Goal: Transaction & Acquisition: Purchase product/service

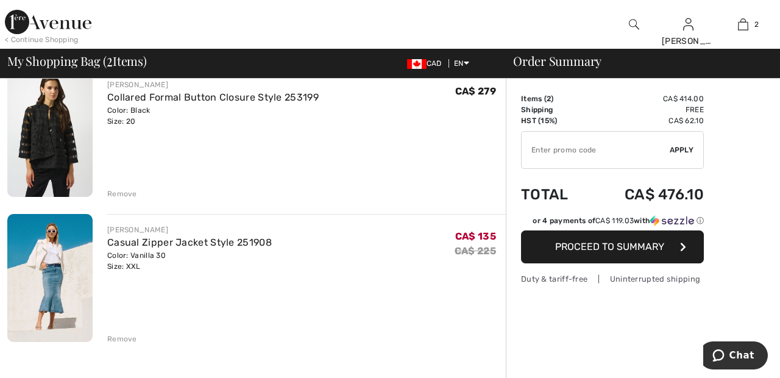
scroll to position [115, 0]
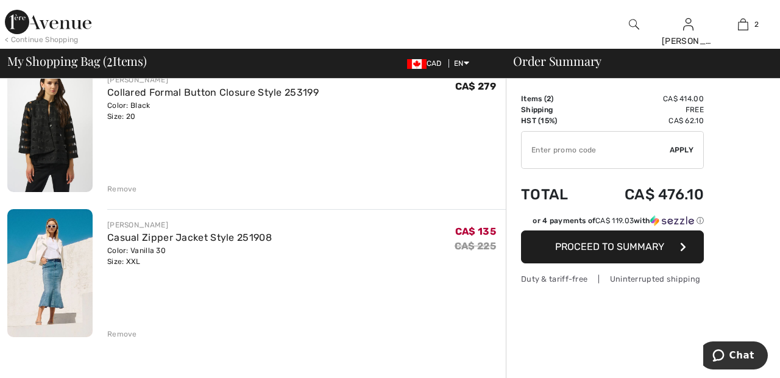
click at [122, 334] on div "Remove" at bounding box center [122, 333] width 30 height 11
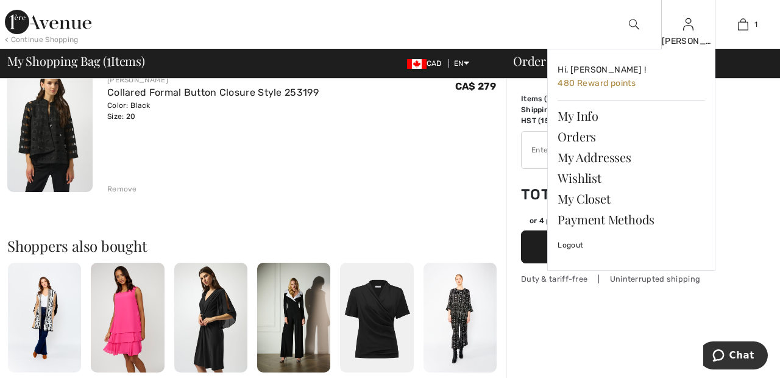
click at [691, 30] on img at bounding box center [688, 24] width 10 height 15
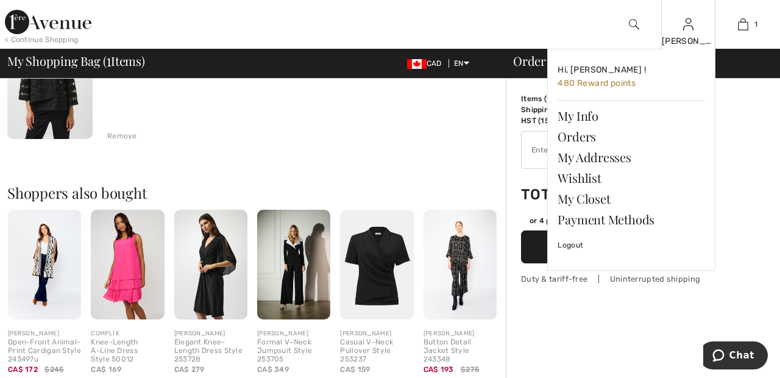
scroll to position [173, 0]
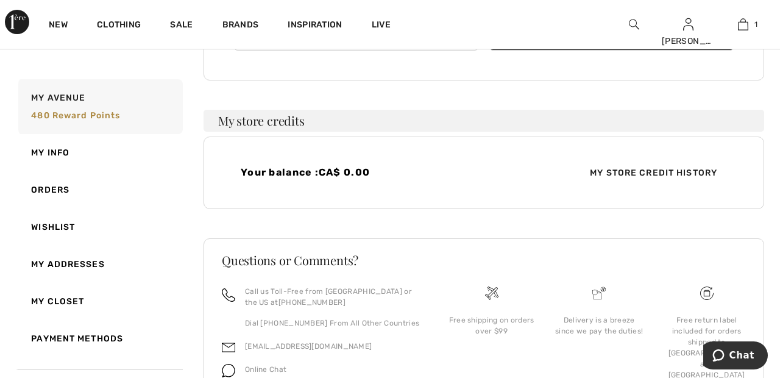
scroll to position [264, 0]
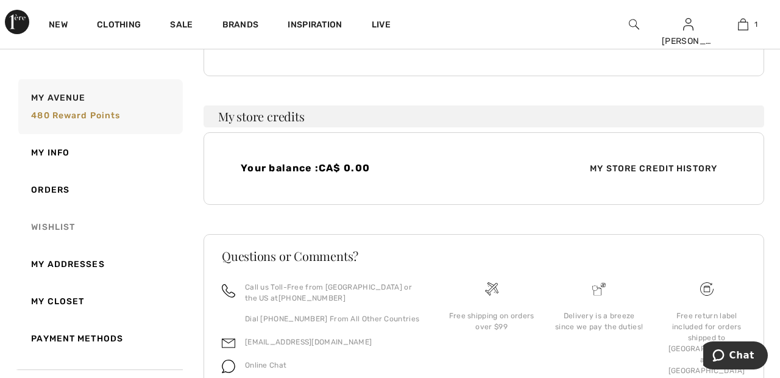
click at [62, 227] on link "Wishlist" at bounding box center [99, 226] width 167 height 37
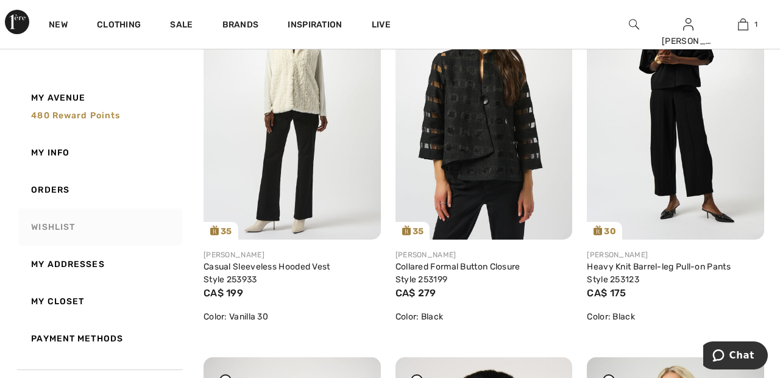
scroll to position [630, 0]
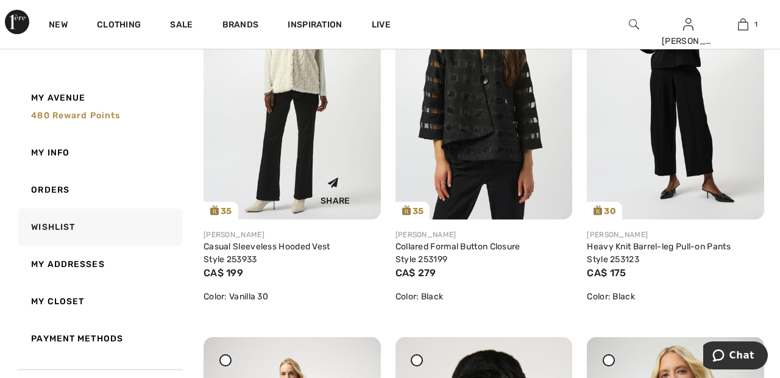
click at [311, 124] on img at bounding box center [291, 86] width 177 height 265
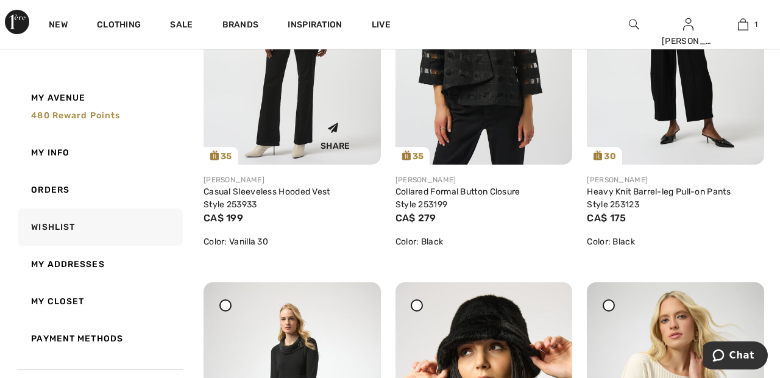
scroll to position [688, 0]
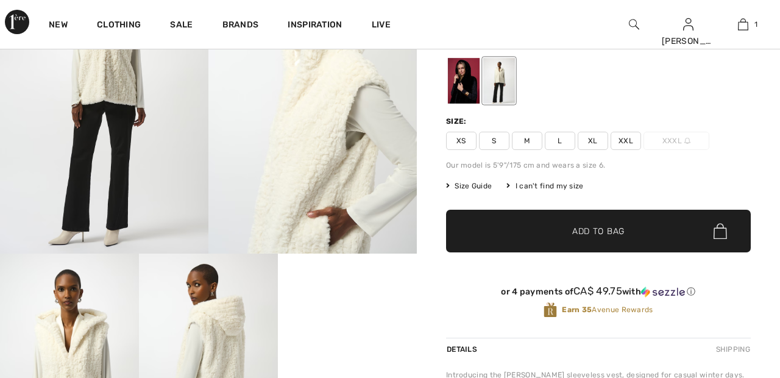
click at [635, 136] on span "XXL" at bounding box center [625, 141] width 30 height 18
click at [638, 232] on span "✔ Added to Bag Add to Bag" at bounding box center [598, 231] width 305 height 43
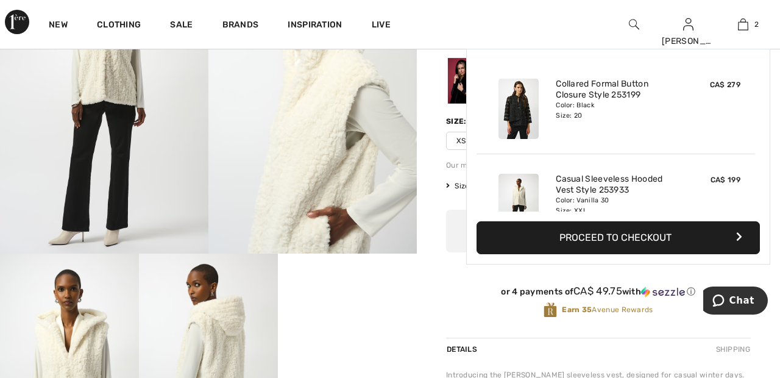
scroll to position [38, 0]
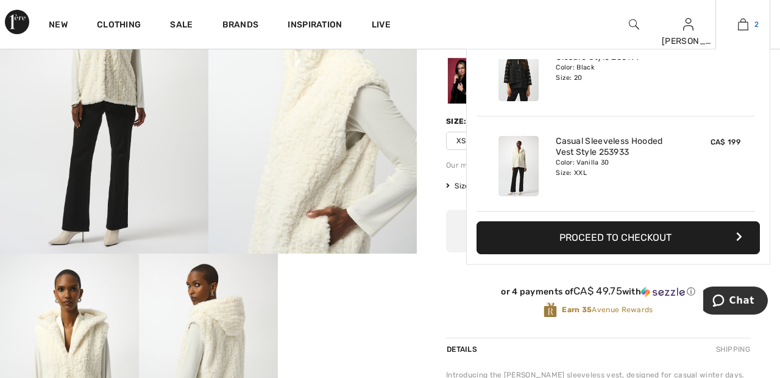
click at [756, 24] on span "2" at bounding box center [756, 24] width 4 height 11
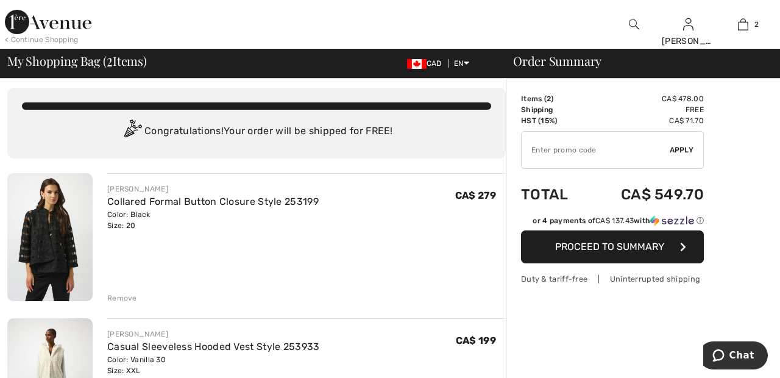
scroll to position [3, 0]
